Goal: Task Accomplishment & Management: Manage account settings

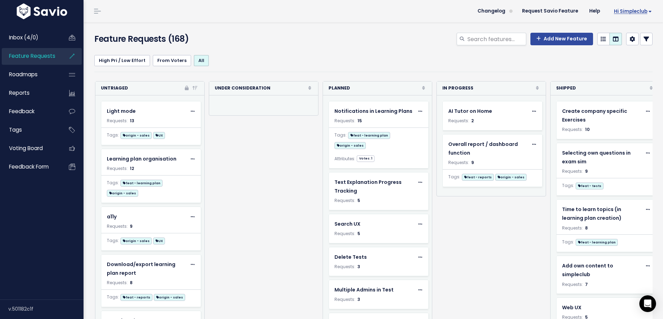
click at [629, 14] on span "Hi simpleclub" at bounding box center [633, 11] width 38 height 5
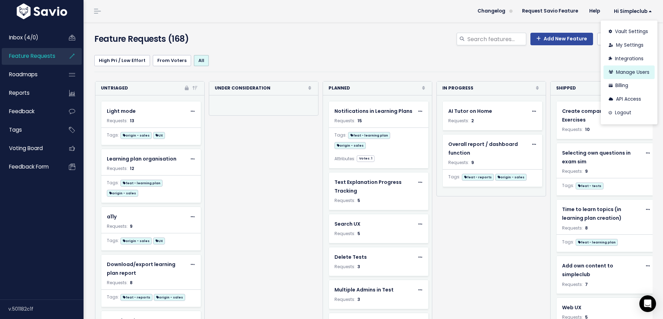
click at [617, 68] on link "Manage Users" at bounding box center [629, 72] width 51 height 14
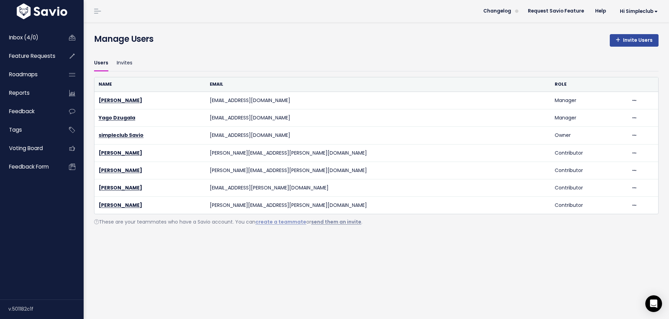
click at [333, 225] on link "send them an invite" at bounding box center [336, 221] width 50 height 7
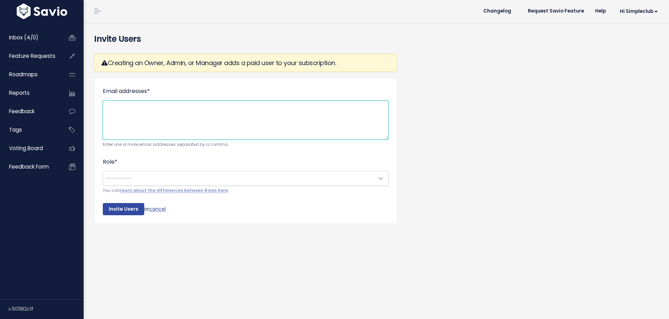
click at [210, 118] on textarea "Email addresses *" at bounding box center [246, 120] width 286 height 39
type textarea "jose.guerra@simpleclub.com"
click at [256, 178] on span "---------" at bounding box center [238, 178] width 271 height 14
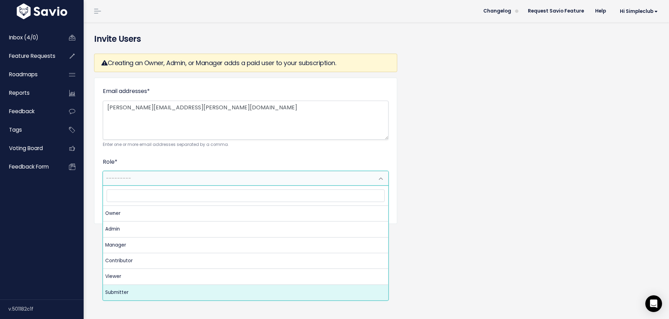
select select "SUBMITTER"
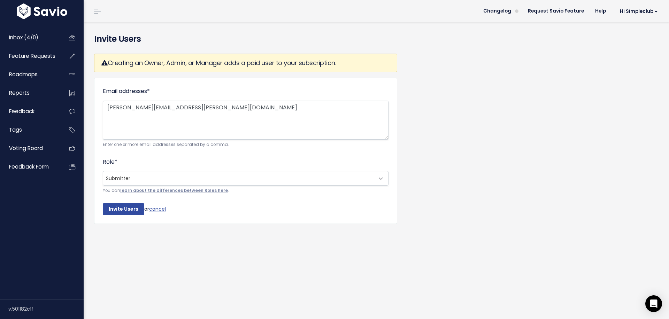
click at [159, 188] on link "learn about the differences between Roles here" at bounding box center [174, 191] width 108 height 6
click at [19, 37] on span "Inbox (4/0)" at bounding box center [23, 37] width 29 height 7
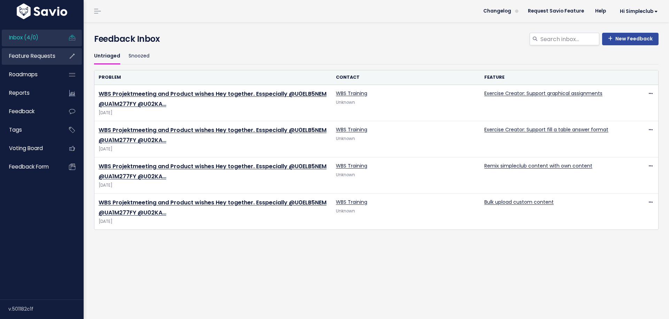
click at [33, 55] on span "Feature Requests" at bounding box center [32, 55] width 46 height 7
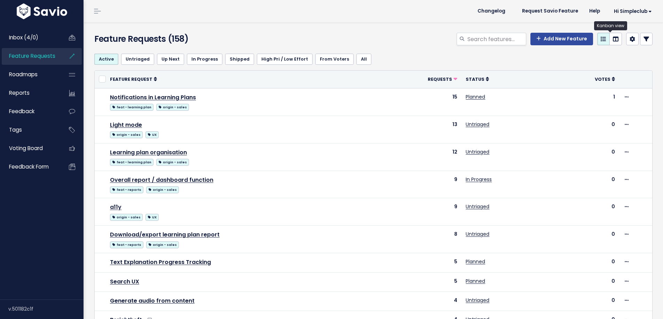
click at [610, 43] on link at bounding box center [616, 39] width 13 height 13
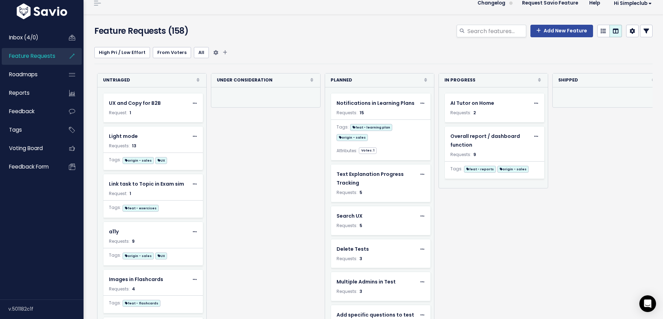
click at [197, 49] on link "All" at bounding box center [201, 52] width 15 height 11
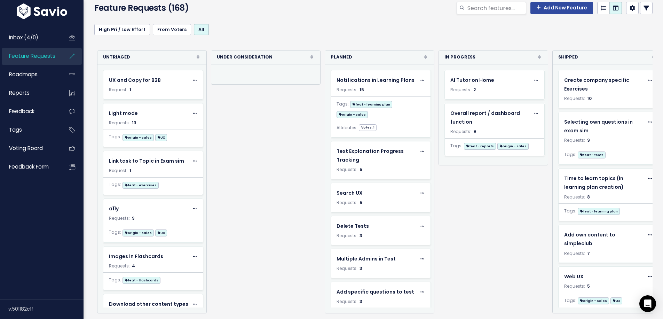
scroll to position [40, 0]
drag, startPoint x: 363, startPoint y: 108, endPoint x: 367, endPoint y: 106, distance: 4.5
click at [367, 106] on body "Inbox (4/0) Feature Requests Roadmaps" at bounding box center [331, 144] width 663 height 350
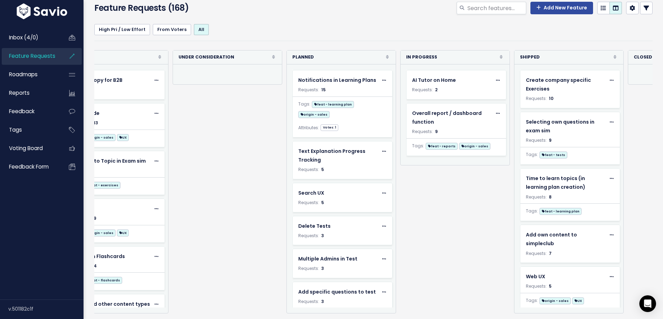
scroll to position [0, 0]
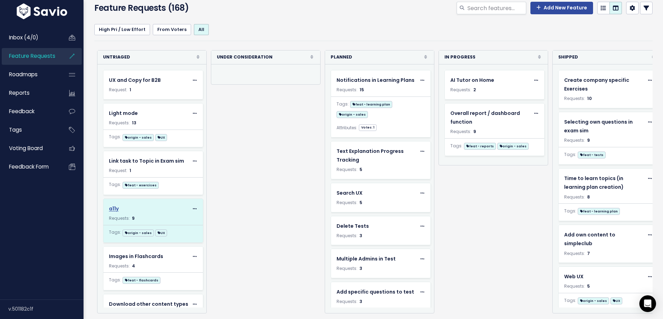
click at [130, 205] on div "a11y" at bounding box center [149, 208] width 80 height 9
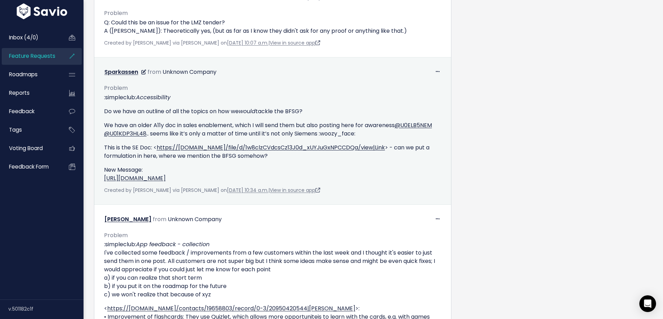
scroll to position [523, 0]
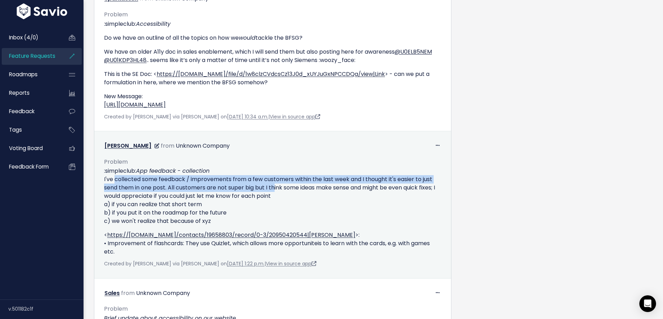
drag, startPoint x: 111, startPoint y: 180, endPoint x: 273, endPoint y: 186, distance: 161.7
click at [273, 186] on p ":simpleclub: App feedback - collection I've collected some feedback / improveme…" at bounding box center [272, 196] width 337 height 59
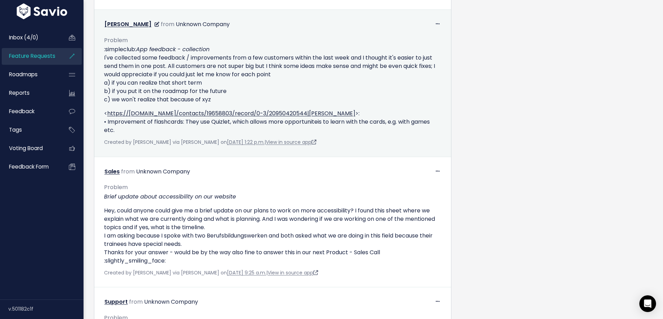
scroll to position [672, 0]
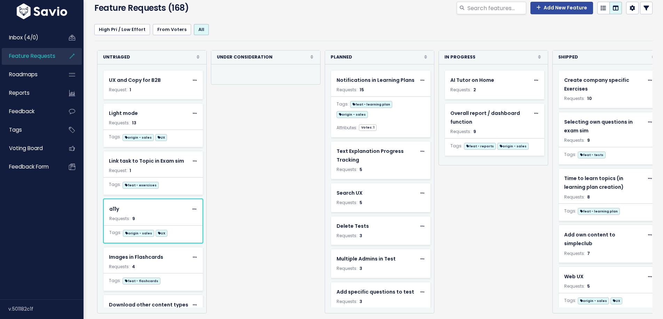
scroll to position [32, 0]
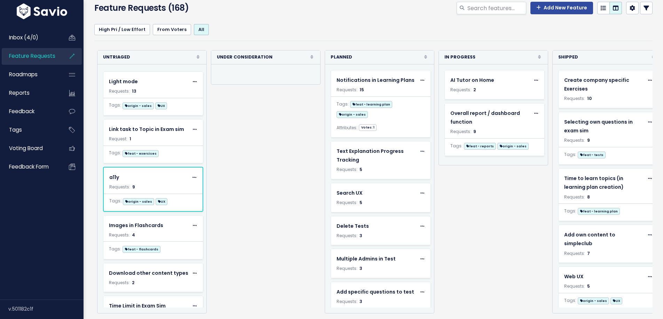
click at [262, 224] on div "Re-sorting cards... Untriaged Rank Requests (Low => High) Requests (High => Low…" at bounding box center [492, 181] width 796 height 263
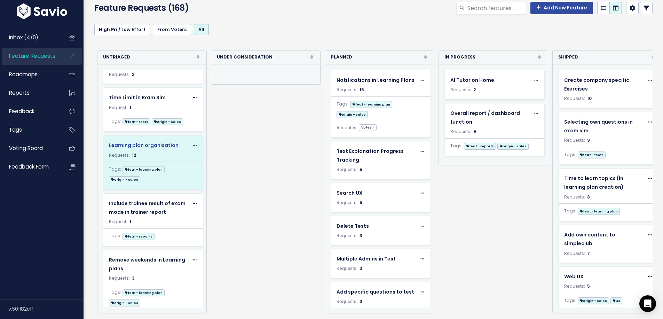
scroll to position [231, 0]
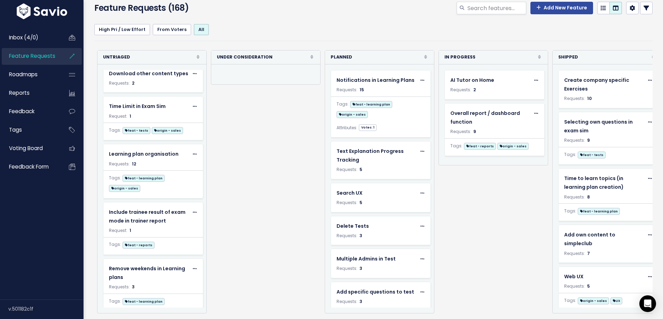
click at [197, 55] on icon at bounding box center [198, 57] width 3 height 5
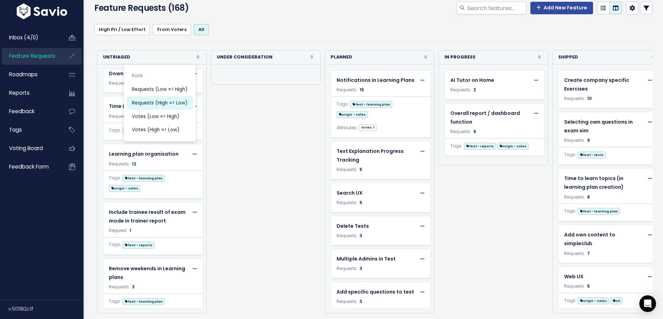
click at [169, 96] on link "Requests (High => Low)" at bounding box center [160, 103] width 66 height 14
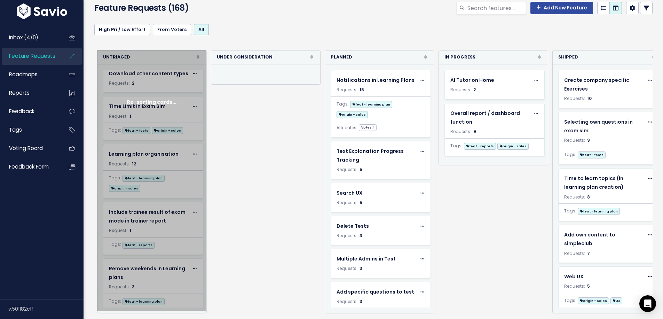
scroll to position [231, 0]
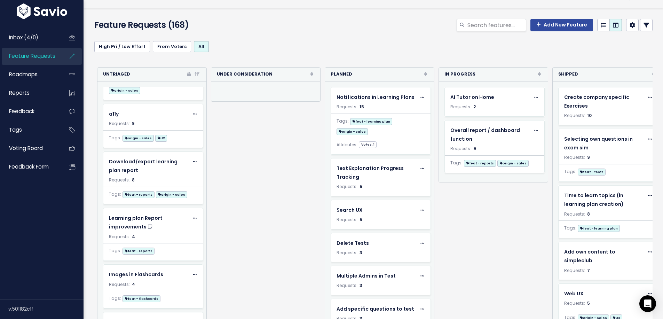
scroll to position [50, 0]
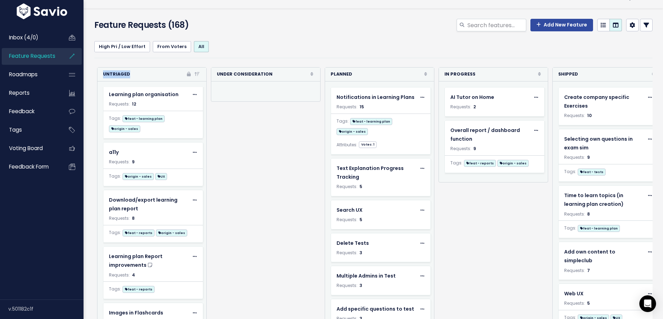
drag, startPoint x: 130, startPoint y: 74, endPoint x: 103, endPoint y: 75, distance: 26.8
click at [103, 75] on div "Untriaged Rank Requests (Low => High) Requests (High => Low) Votes (Low => High…" at bounding box center [152, 75] width 109 height 14
click at [108, 74] on strong "Untriaged" at bounding box center [116, 74] width 27 height 8
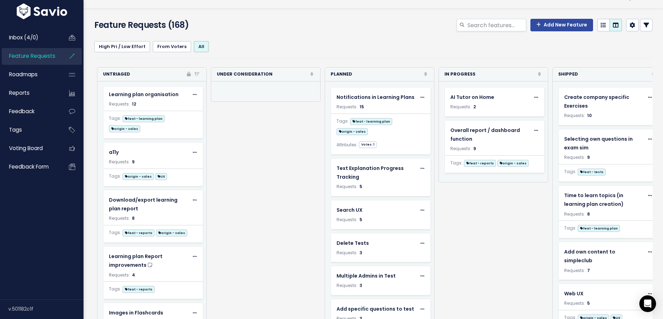
click at [257, 165] on div "Re-sorting cards... Untriaged Rank Requests (Low => High) Requests (High => Low…" at bounding box center [492, 198] width 796 height 263
click at [116, 75] on strong "Untriaged" at bounding box center [116, 74] width 27 height 8
click at [115, 72] on strong "Untriaged" at bounding box center [116, 74] width 27 height 8
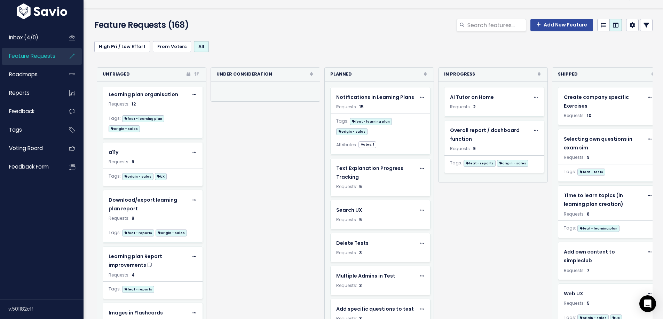
click at [284, 153] on div "Re-sorting cards... Untriaged Rank Requests (Low => High) Requests (High => Low…" at bounding box center [492, 198] width 796 height 263
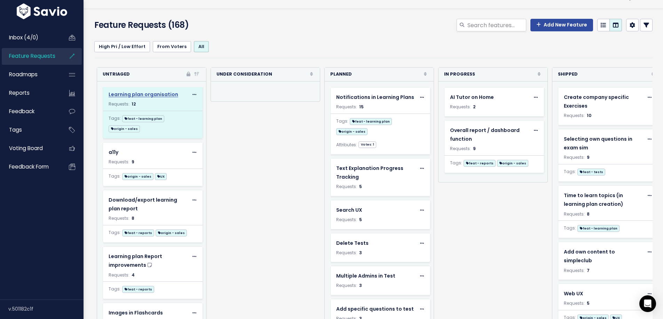
click at [136, 93] on span "Learning plan organisation" at bounding box center [144, 94] width 70 height 7
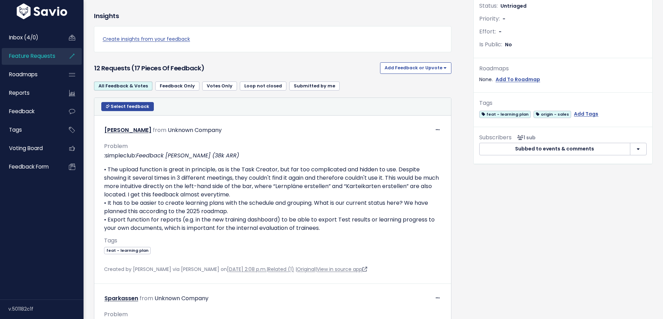
scroll to position [233, 0]
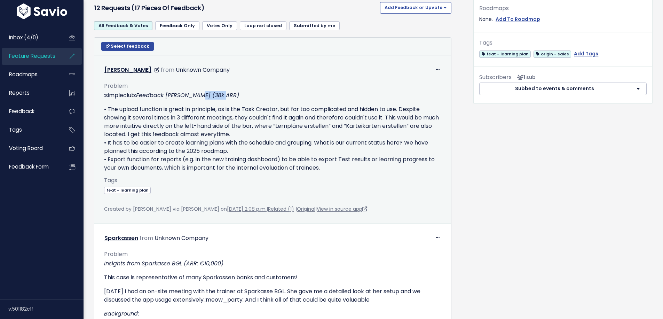
drag, startPoint x: 201, startPoint y: 95, endPoint x: 230, endPoint y: 95, distance: 28.6
click at [230, 95] on p ":simpleclub: Feedback [PERSON_NAME] (38k ARR)" at bounding box center [272, 95] width 337 height 8
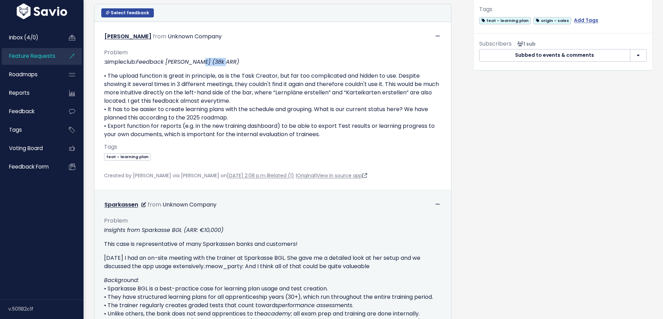
scroll to position [301, 0]
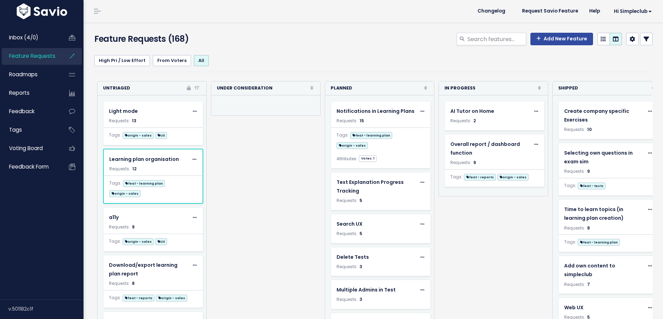
scroll to position [11, 0]
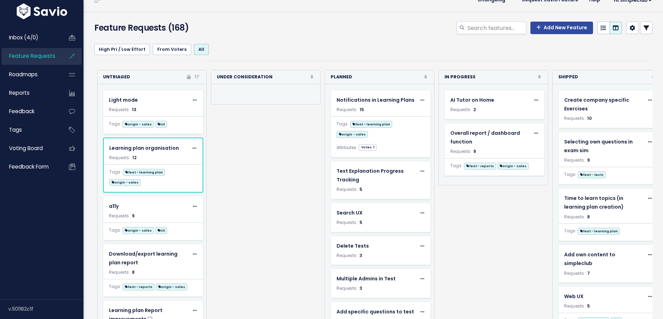
click at [291, 196] on div "Re-sorting cards... Untriaged Rank Requests (Low => High) Requests (High => Low…" at bounding box center [492, 201] width 796 height 263
click at [298, 41] on div "High Pri / Low Effort From [GEOGRAPHIC_DATA] All" at bounding box center [373, 49] width 559 height 24
click at [266, 221] on div "Re-sorting cards... Untriaged Rank Requests (Low => High) Requests (High => Low…" at bounding box center [492, 201] width 796 height 263
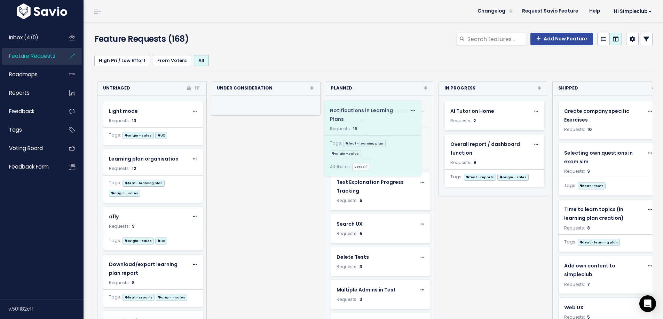
drag, startPoint x: 362, startPoint y: 122, endPoint x: 356, endPoint y: 121, distance: 6.6
click at [356, 121] on body "Inbox (4/0) Feature Requests Roadmaps" at bounding box center [331, 175] width 663 height 350
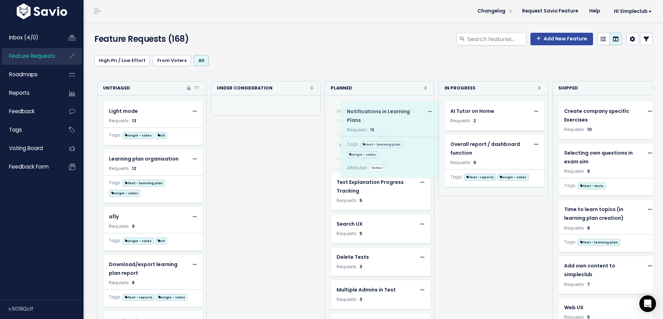
drag, startPoint x: 337, startPoint y: 122, endPoint x: 343, endPoint y: 121, distance: 6.0
click at [343, 121] on body "Inbox (4/0) Feature Requests Roadmaps" at bounding box center [331, 175] width 663 height 350
